Goal: Task Accomplishment & Management: Manage account settings

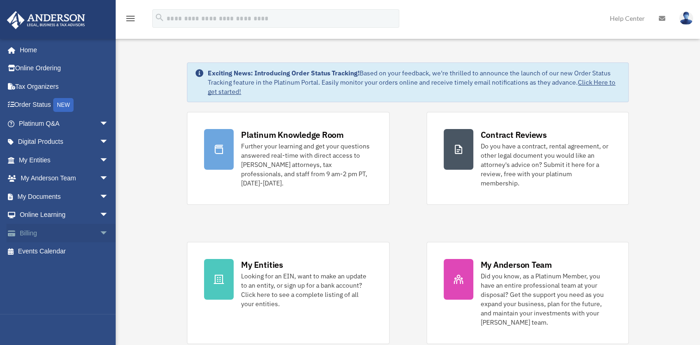
click at [100, 231] on span "arrow_drop_down" at bounding box center [109, 233] width 19 height 19
click at [65, 248] on link "$ Open Invoices" at bounding box center [68, 252] width 110 height 19
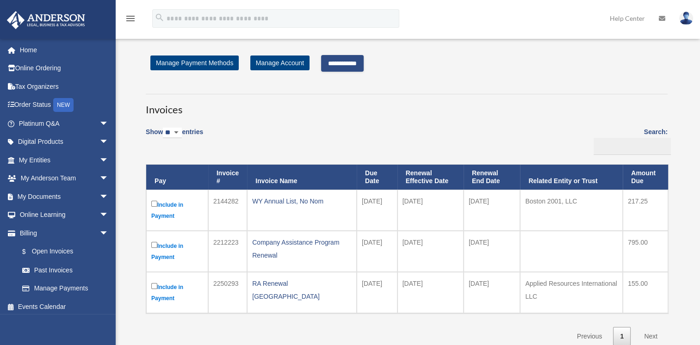
click at [354, 62] on input "**********" at bounding box center [342, 63] width 43 height 17
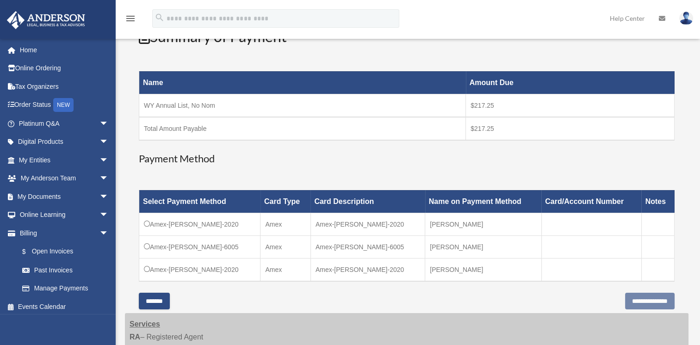
scroll to position [139, 0]
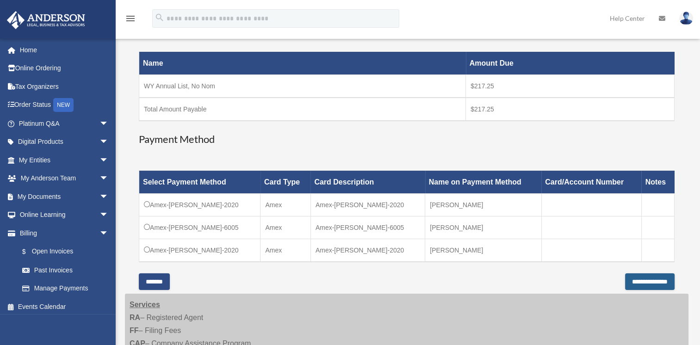
click at [636, 280] on input "**********" at bounding box center [650, 282] width 50 height 17
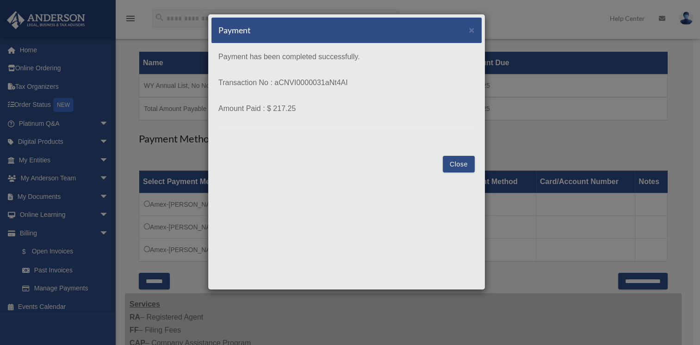
click at [459, 168] on button "Close" at bounding box center [459, 164] width 32 height 17
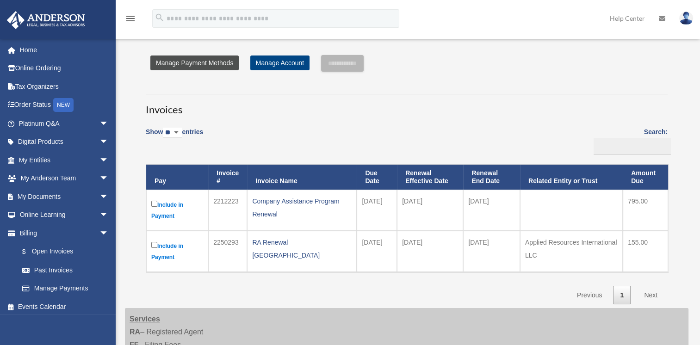
click at [206, 62] on link "Manage Payment Methods" at bounding box center [194, 63] width 88 height 15
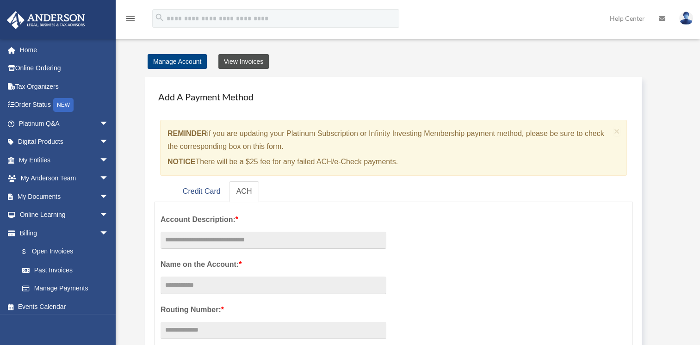
click at [250, 61] on link "View Invoices" at bounding box center [243, 61] width 50 height 15
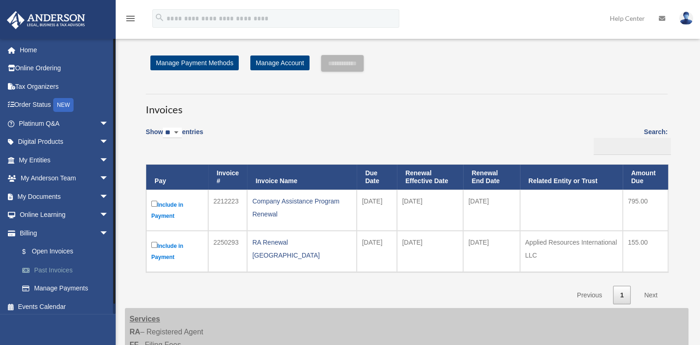
click at [65, 269] on link "Past Invoices" at bounding box center [68, 270] width 110 height 19
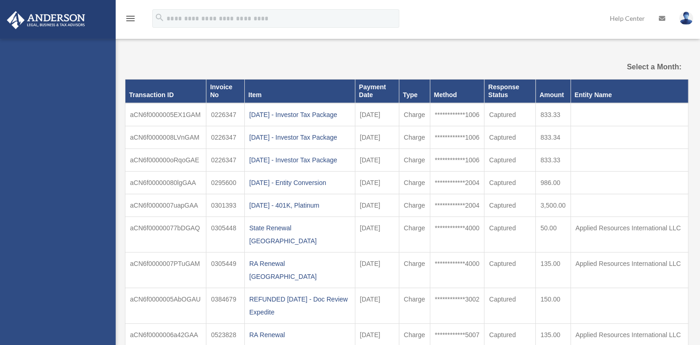
select select
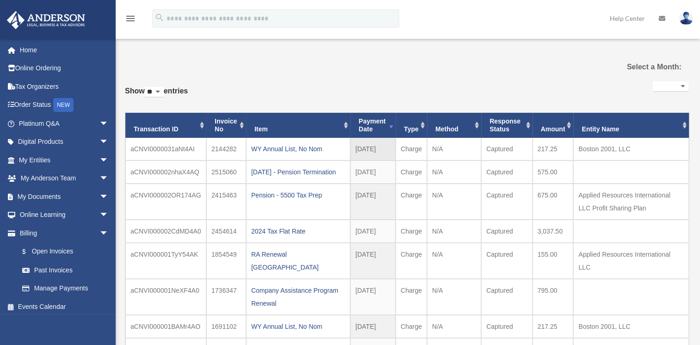
click at [599, 147] on td "Boston 2001, LLC" at bounding box center [632, 149] width 116 height 23
click at [687, 20] on img at bounding box center [687, 18] width 14 height 13
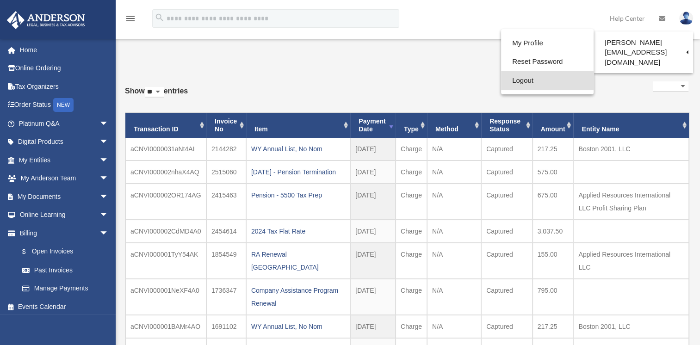
click at [501, 81] on link "Logout" at bounding box center [547, 80] width 93 height 19
